Goal: Find specific page/section: Find specific page/section

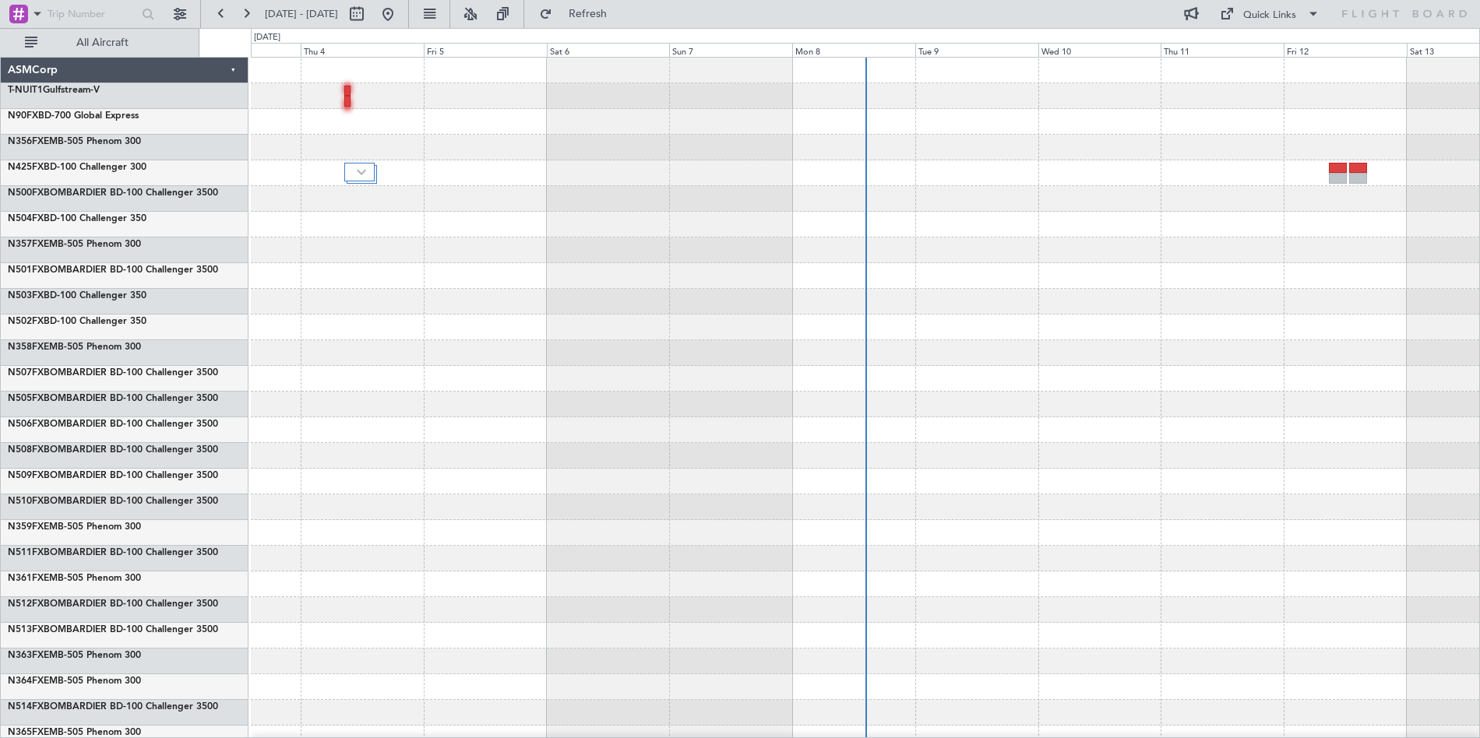
click at [1333, 176] on div at bounding box center [1338, 178] width 18 height 11
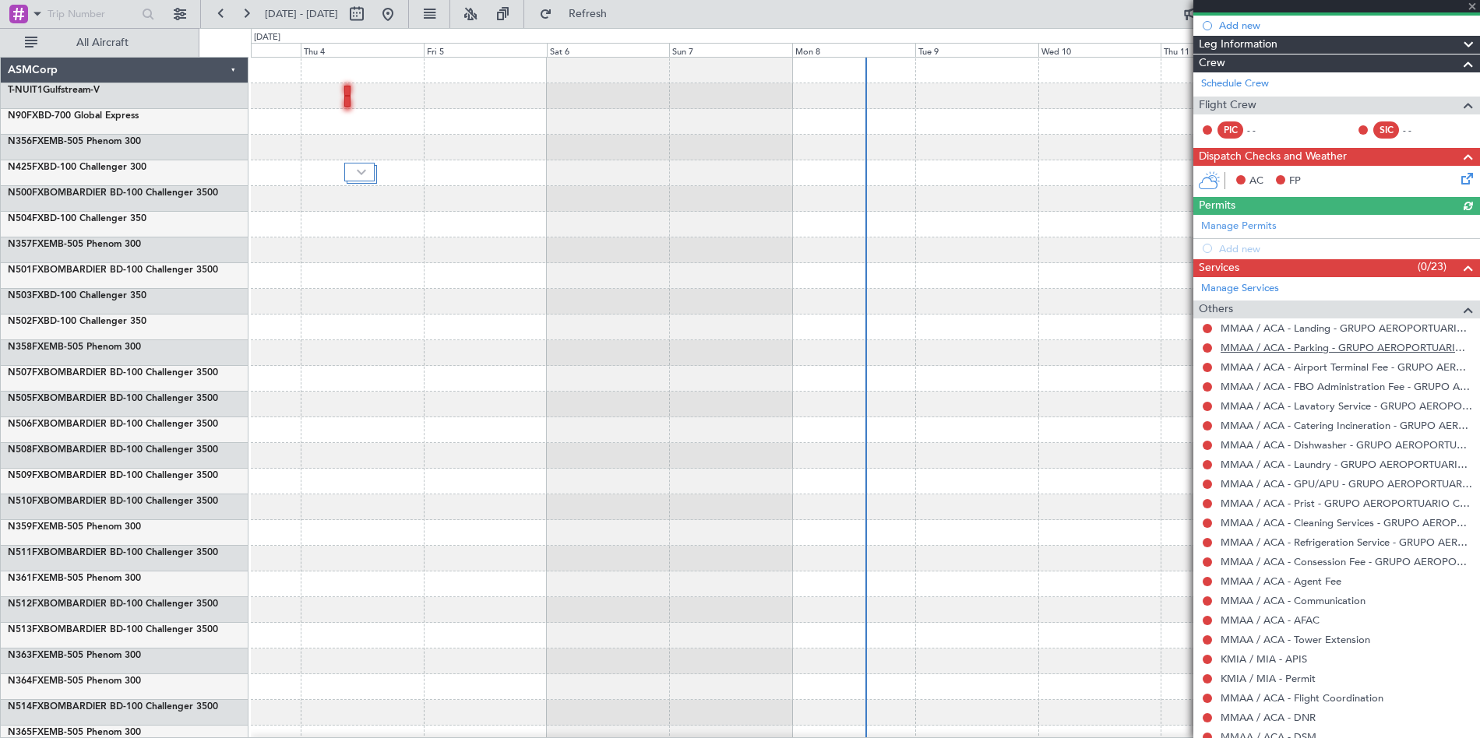
scroll to position [227, 0]
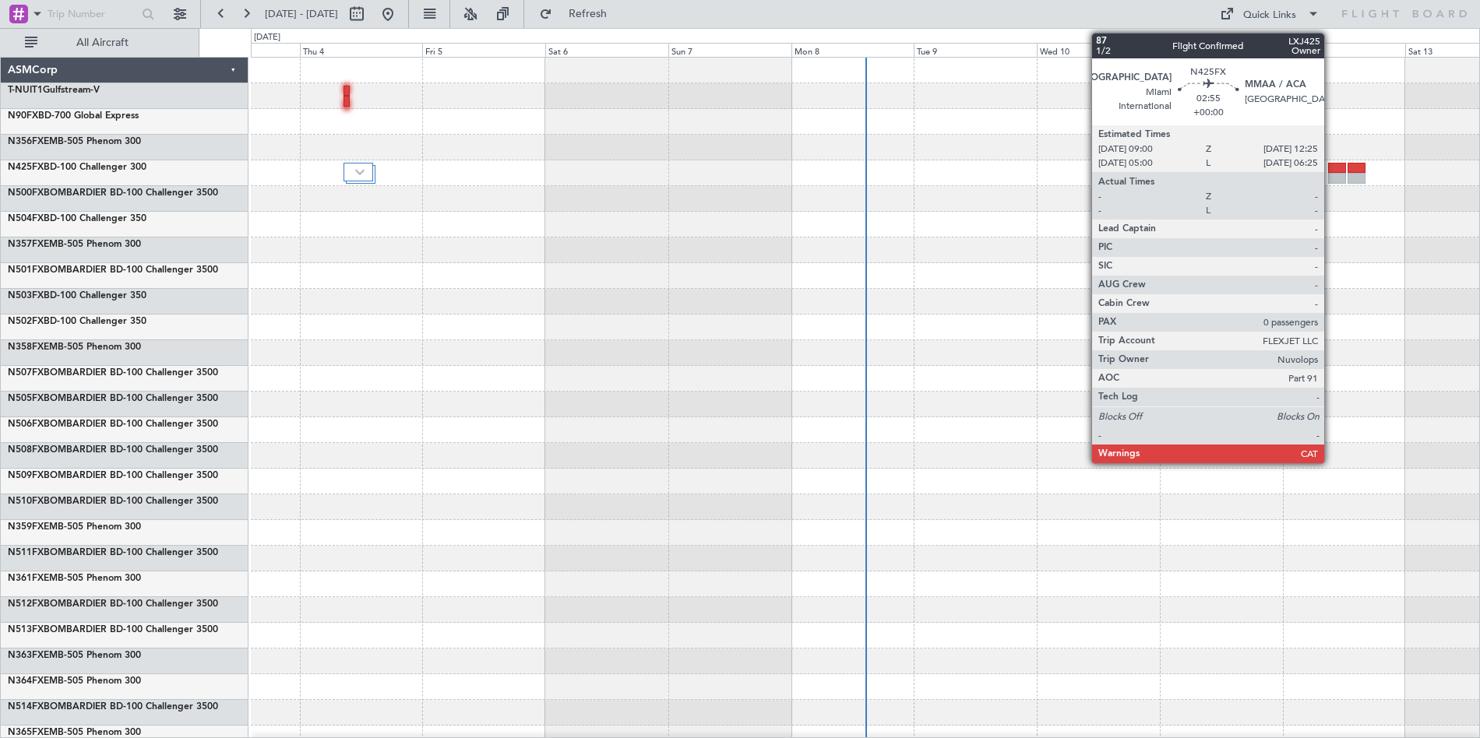
click at [1333, 167] on div at bounding box center [1337, 168] width 18 height 11
